Goal: Information Seeking & Learning: Learn about a topic

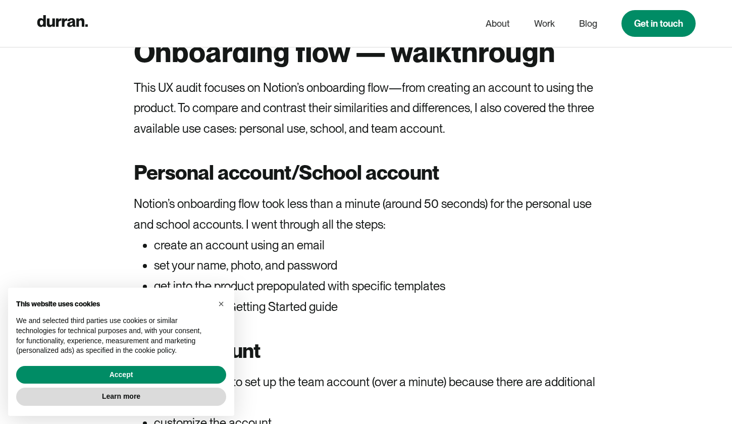
scroll to position [1273, 0]
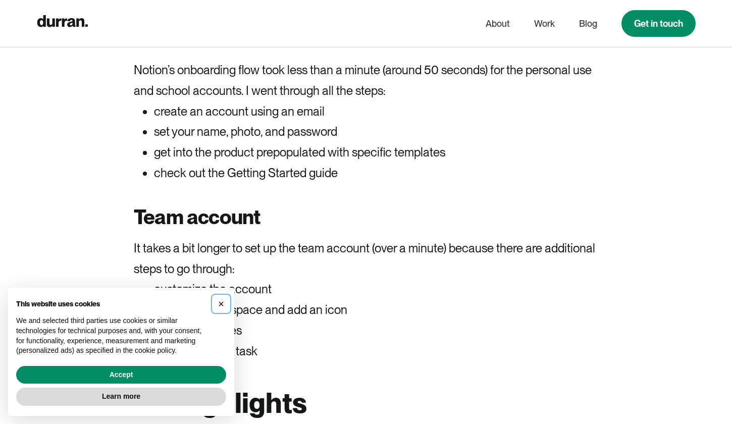
click at [222, 303] on span "×" at bounding box center [221, 303] width 6 height 11
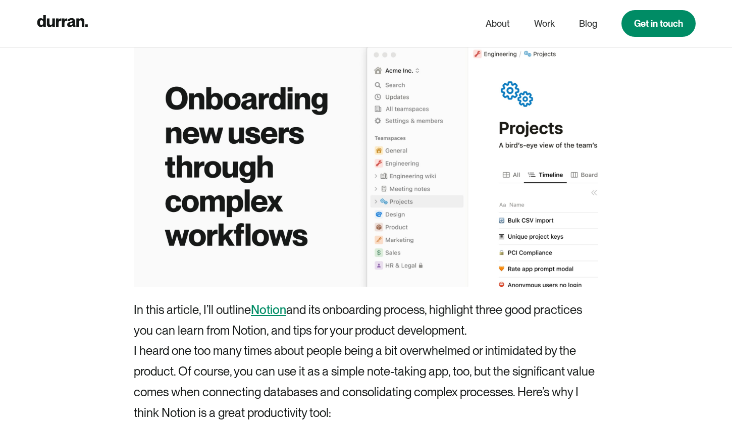
scroll to position [0, 0]
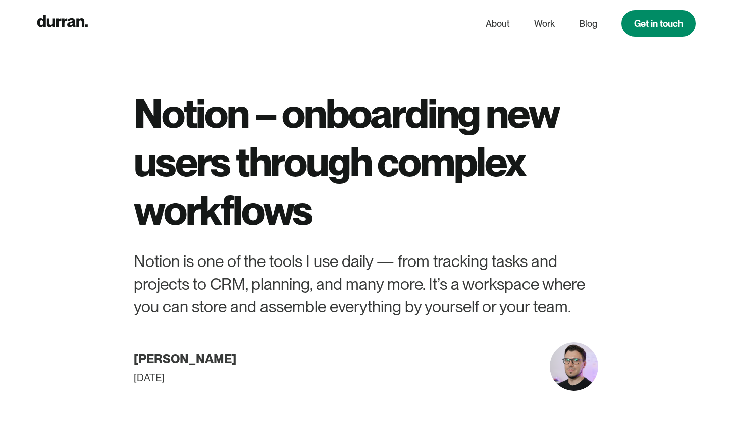
click at [197, 113] on h1 "Notion – onboarding new users through complex workflows" at bounding box center [366, 161] width 464 height 145
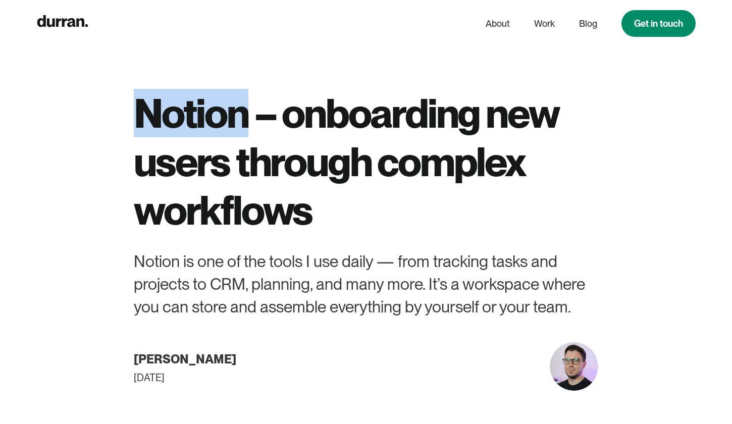
click at [197, 113] on h1 "Notion – onboarding new users through complex workflows" at bounding box center [366, 161] width 464 height 145
copy h1 "Notion"
click at [72, 23] on icon "home" at bounding box center [62, 21] width 50 height 12
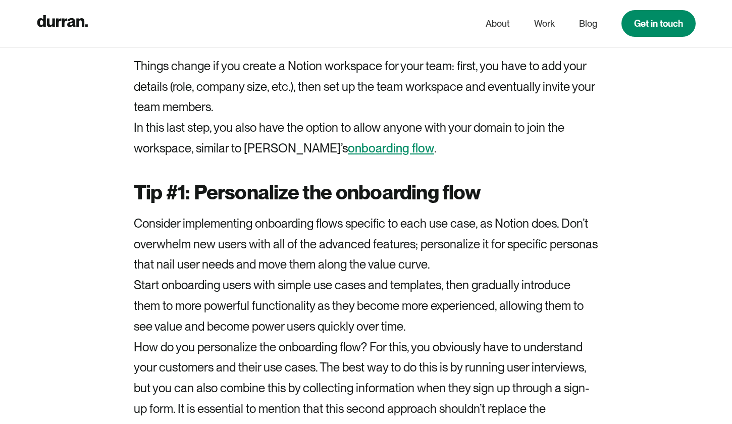
scroll to position [2326, 0]
